Goal: Task Accomplishment & Management: Complete application form

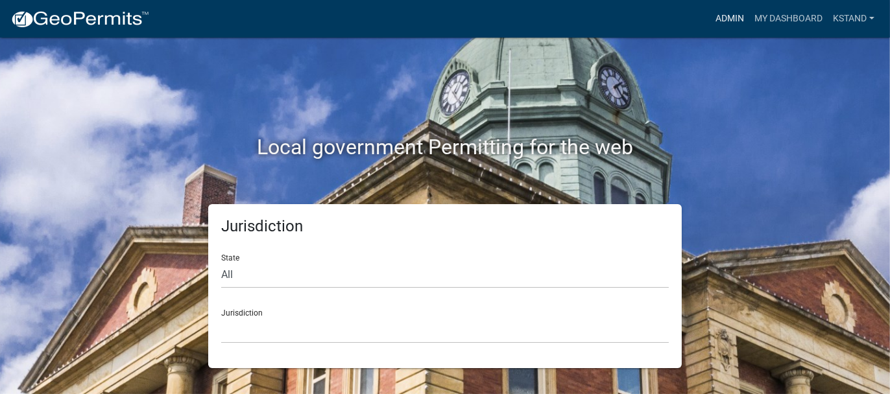
click at [728, 22] on link "Admin" at bounding box center [729, 18] width 39 height 25
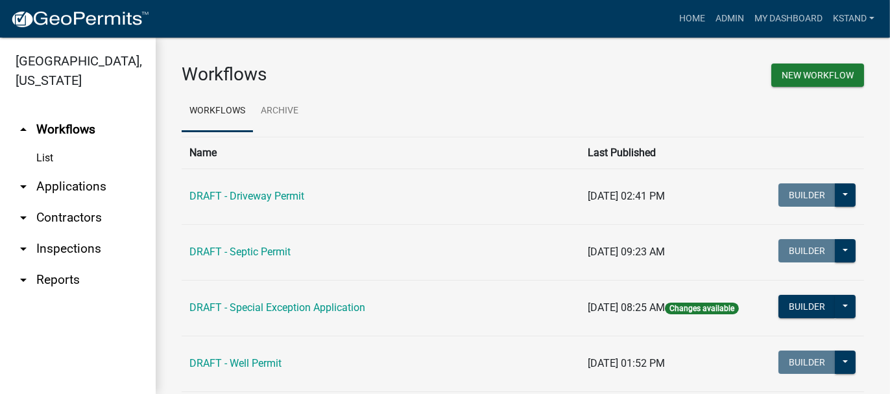
click at [91, 187] on link "arrow_drop_down Applications" at bounding box center [78, 186] width 156 height 31
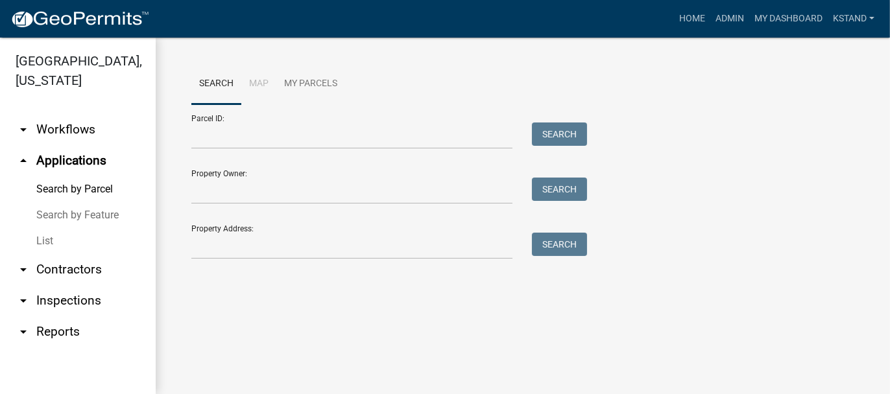
click at [37, 243] on link "List" at bounding box center [78, 241] width 156 height 26
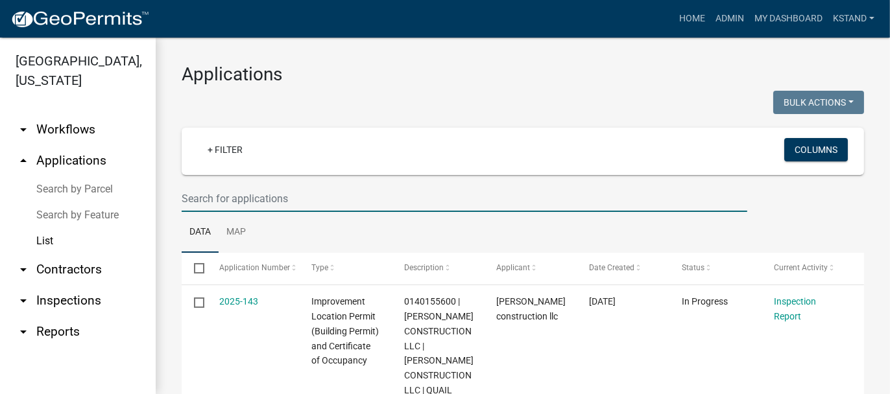
click at [269, 202] on input "text" at bounding box center [465, 199] width 566 height 27
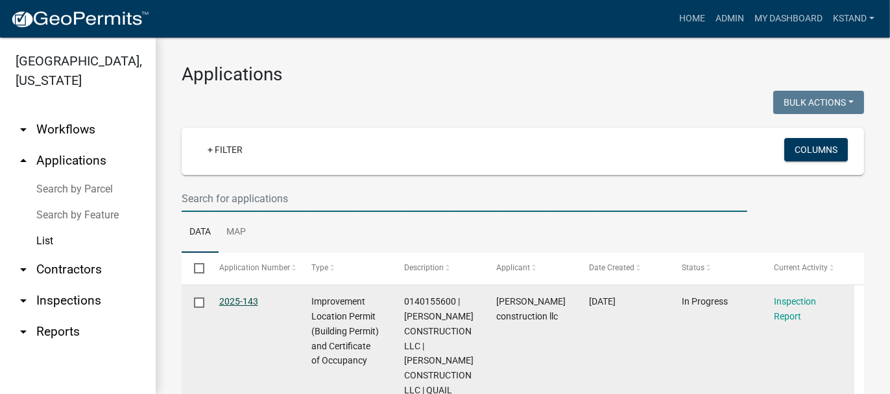
click at [225, 299] on link "2025-143" at bounding box center [238, 301] width 39 height 10
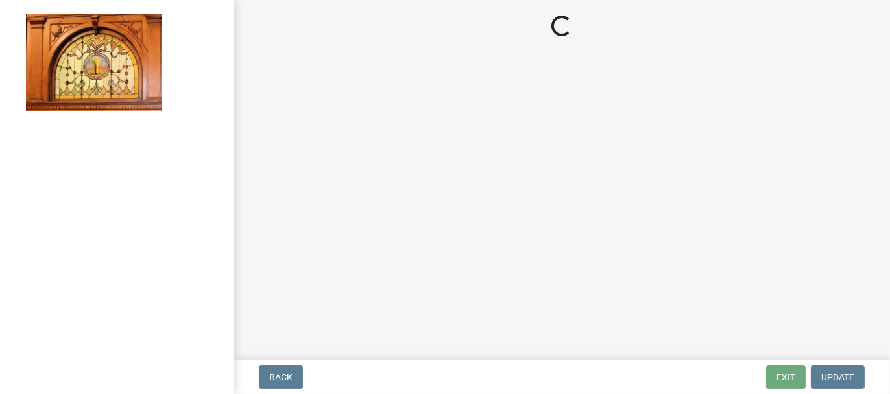
select select "62bb873c-c571-4454-ac8a-8c216551e2a3"
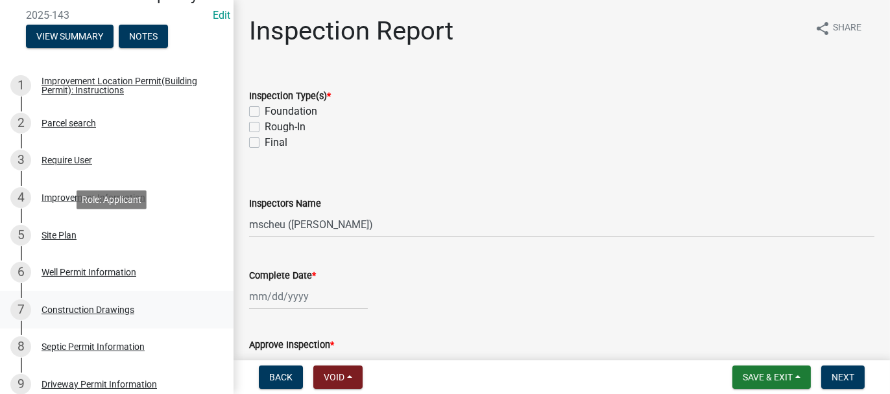
scroll to position [195, 0]
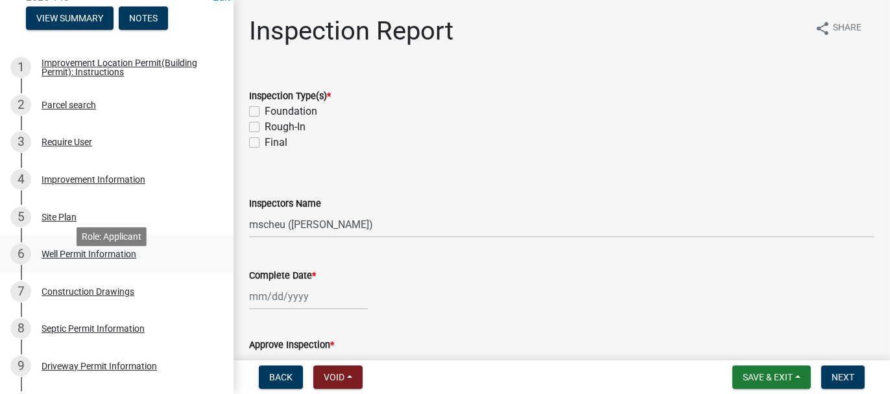
click at [69, 259] on div "Well Permit Information" at bounding box center [89, 254] width 95 height 9
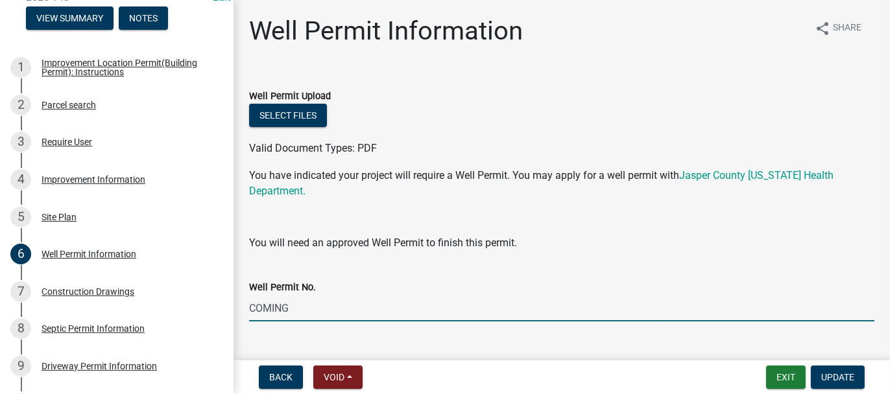
drag, startPoint x: 290, startPoint y: 312, endPoint x: 232, endPoint y: 312, distance: 57.7
click at [232, 312] on div "Improvement Location Permit (Building Permit) and Certificate of Occupancy 2025…" at bounding box center [445, 197] width 890 height 394
type input "25058"
click at [845, 377] on span "Update" at bounding box center [837, 377] width 33 height 10
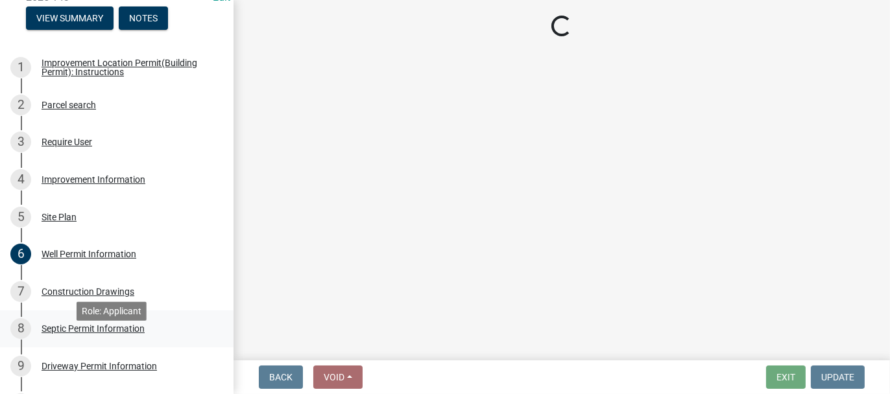
select select "62bb873c-c571-4454-ac8a-8c216551e2a3"
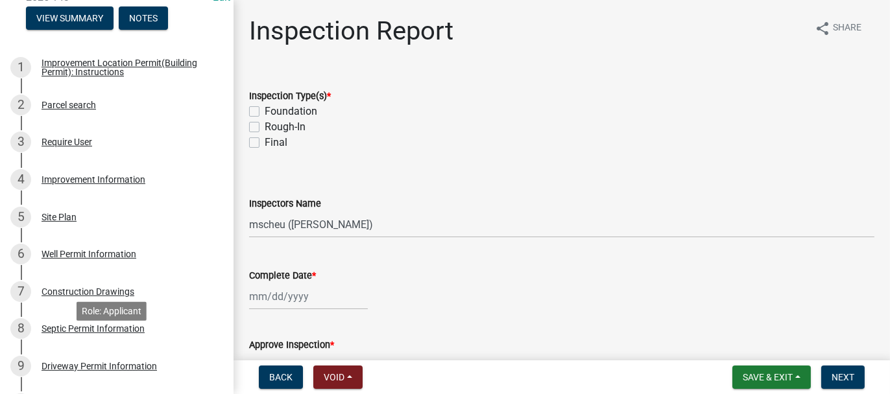
click at [95, 333] on div "Septic Permit Information" at bounding box center [93, 328] width 103 height 9
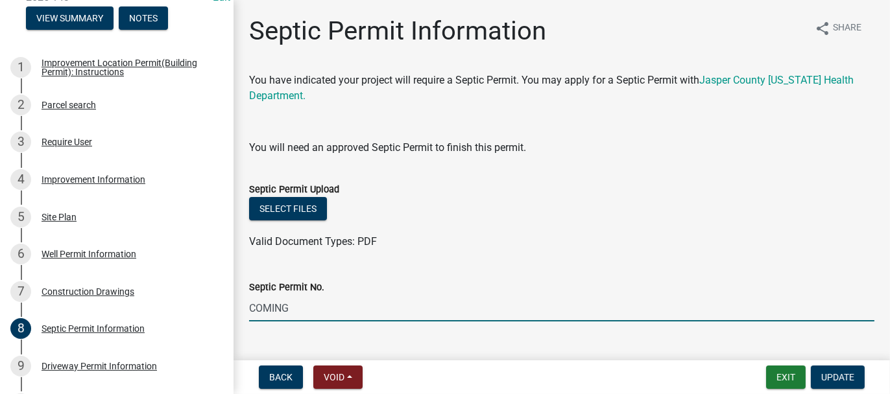
drag, startPoint x: 301, startPoint y: 310, endPoint x: 237, endPoint y: 298, distance: 65.4
click at [237, 298] on div "Septic Permit Information share Share You have indicated your project will requ…" at bounding box center [562, 180] width 656 height 328
type input "25081"
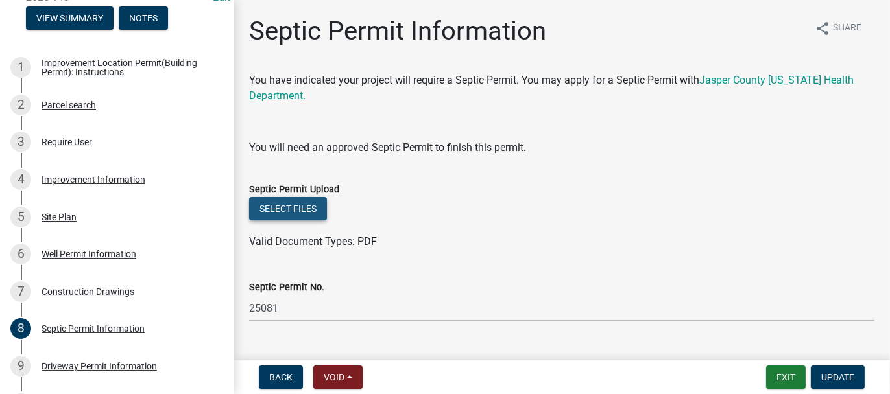
click at [299, 201] on button "Select files" at bounding box center [288, 208] width 78 height 23
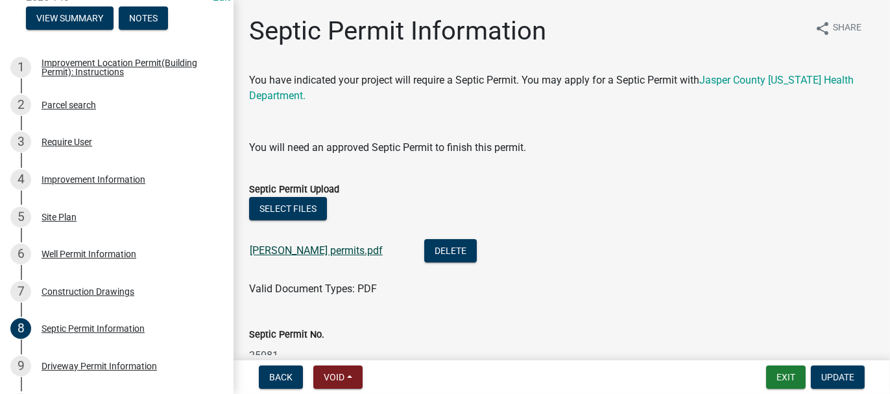
click at [297, 249] on link "[PERSON_NAME] permits.pdf" at bounding box center [316, 251] width 133 height 12
click at [844, 375] on span "Update" at bounding box center [837, 377] width 33 height 10
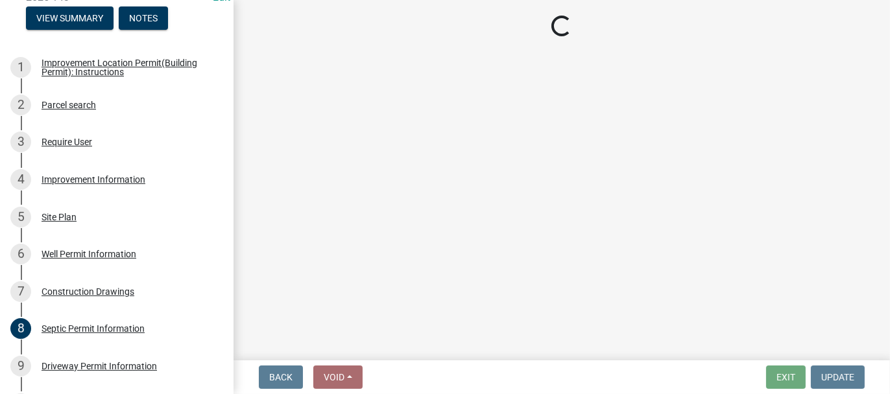
select select "62bb873c-c571-4454-ac8a-8c216551e2a3"
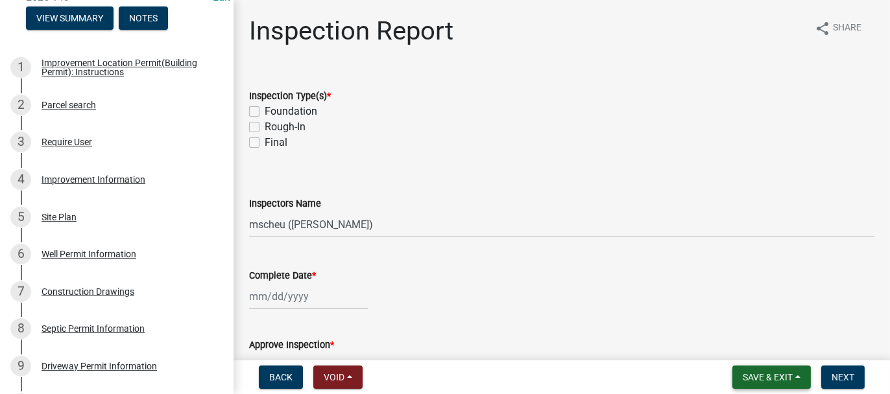
click at [752, 374] on span "Save & Exit" at bounding box center [768, 377] width 50 height 10
click at [737, 348] on button "Save & Exit" at bounding box center [759, 343] width 104 height 31
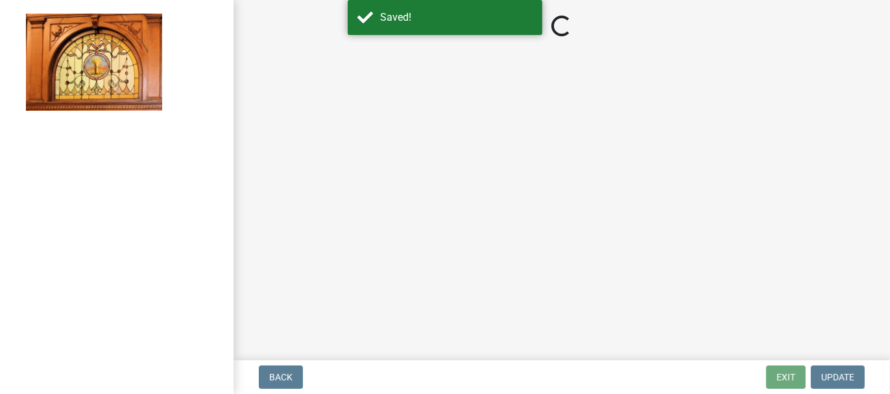
select select "62bb873c-c571-4454-ac8a-8c216551e2a3"
